Goal: Task Accomplishment & Management: Complete application form

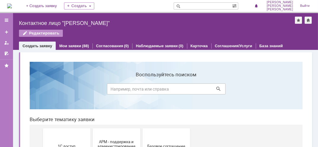
click at [134, 87] on input at bounding box center [166, 88] width 119 height 11
type input "1с"
click at [71, 135] on button "1С доступ" at bounding box center [66, 146] width 47 height 36
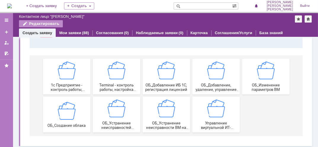
scroll to position [57, 0]
click at [121, 110] on img at bounding box center [116, 108] width 18 height 18
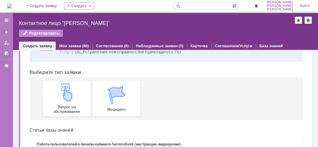
scroll to position [59, 0]
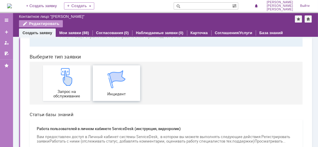
click at [121, 88] on div "Инцидент" at bounding box center [116, 83] width 44 height 26
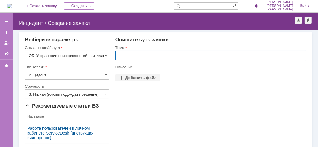
click at [125, 57] on input "text" at bounding box center [210, 55] width 191 height 9
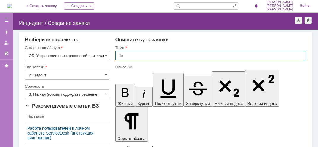
type input "1с"
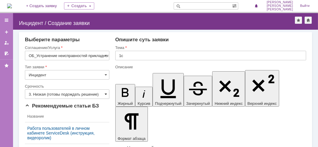
click at [105, 94] on span at bounding box center [106, 94] width 2 height 5
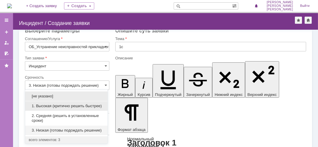
click at [68, 106] on span "1. Высокая (критично решить быстрее)" at bounding box center [66, 105] width 75 height 5
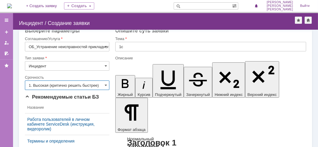
type input "1. Высокая (критично решить быстрее)"
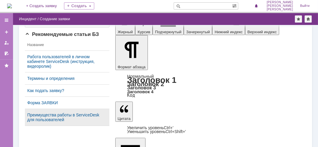
scroll to position [68, 0]
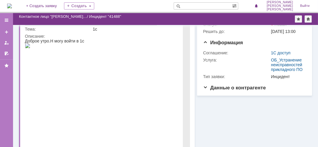
scroll to position [30, 0]
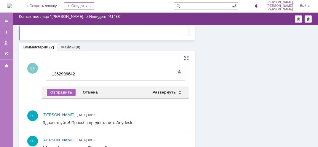
click at [65, 89] on div "Отправить" at bounding box center [61, 92] width 29 height 7
